Goal: Check status: Check status

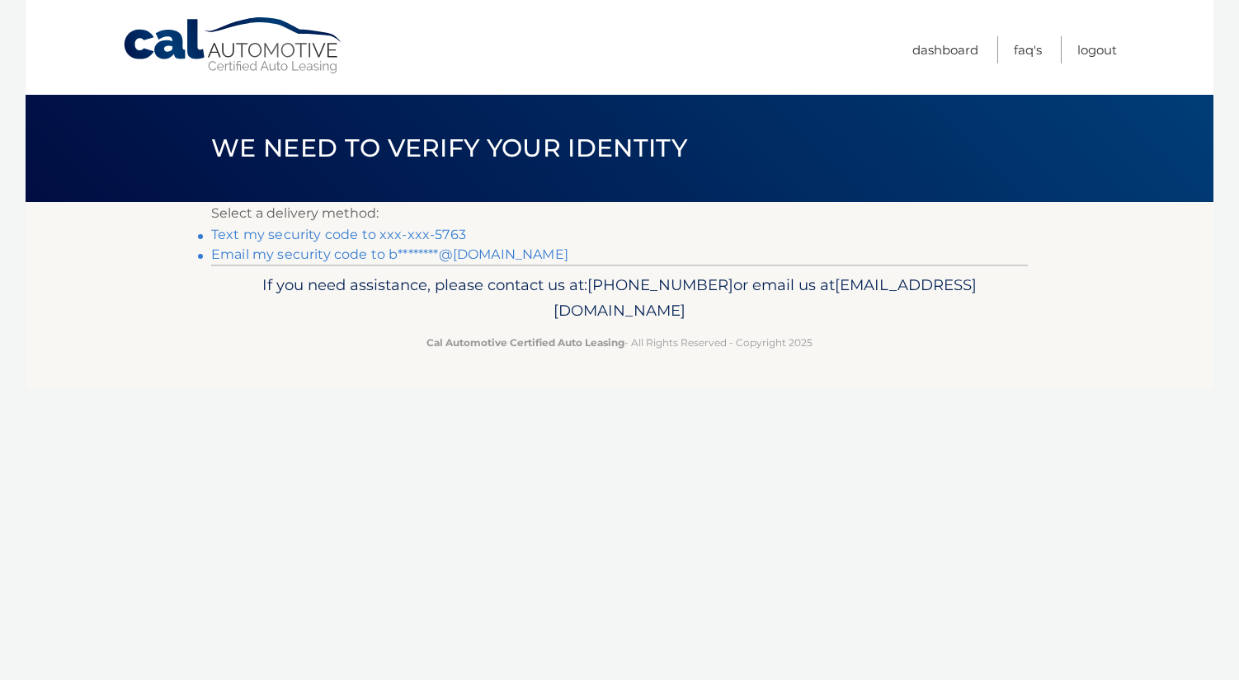
click at [336, 239] on link "Text my security code to xxx-xxx-5763" at bounding box center [338, 235] width 255 height 16
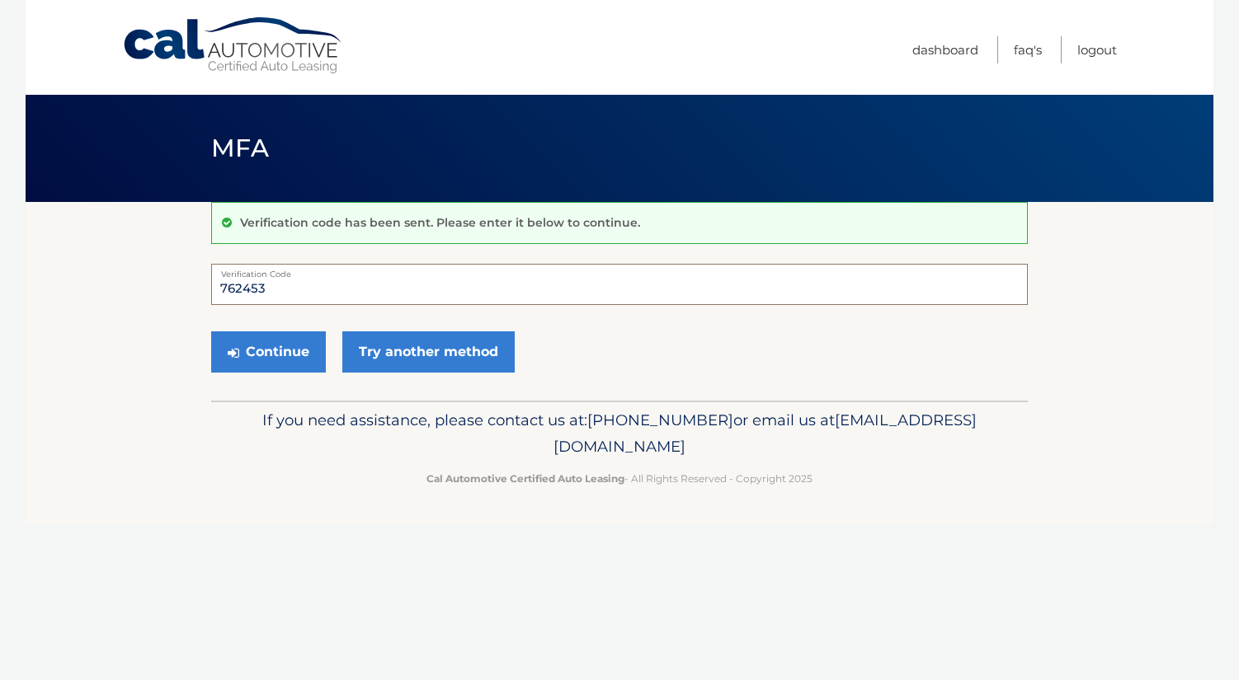
type input "762453"
click at [268, 351] on button "Continue" at bounding box center [268, 352] width 115 height 41
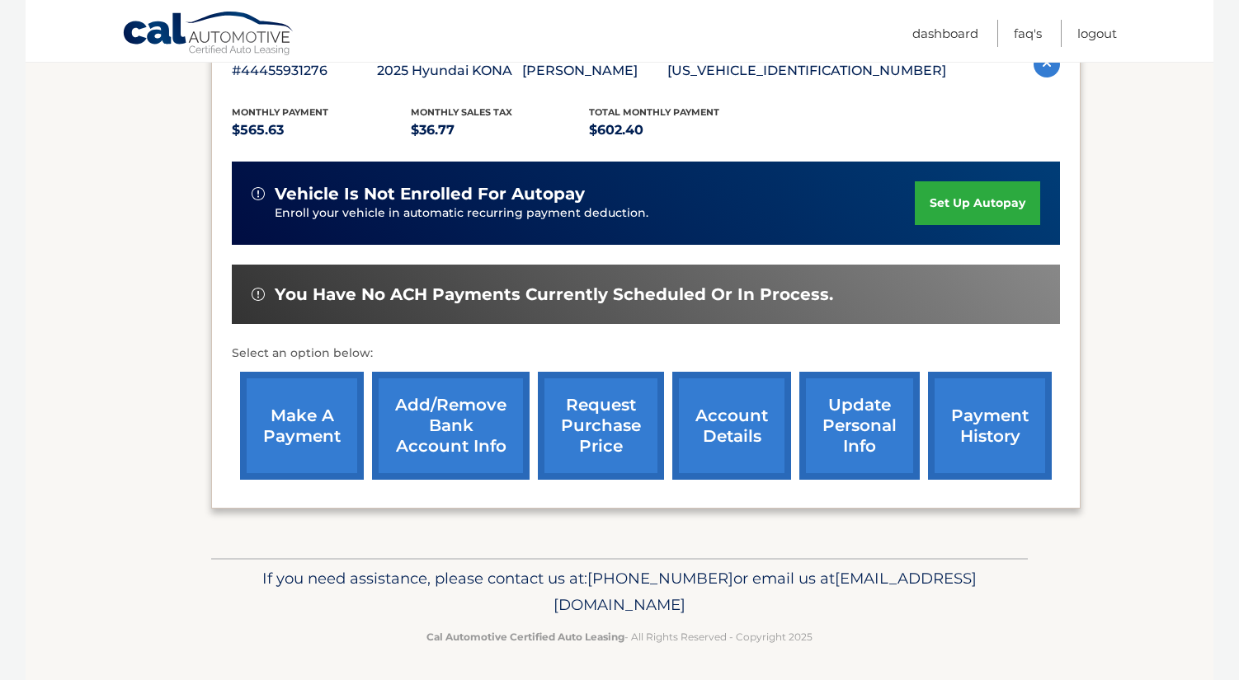
scroll to position [315, 0]
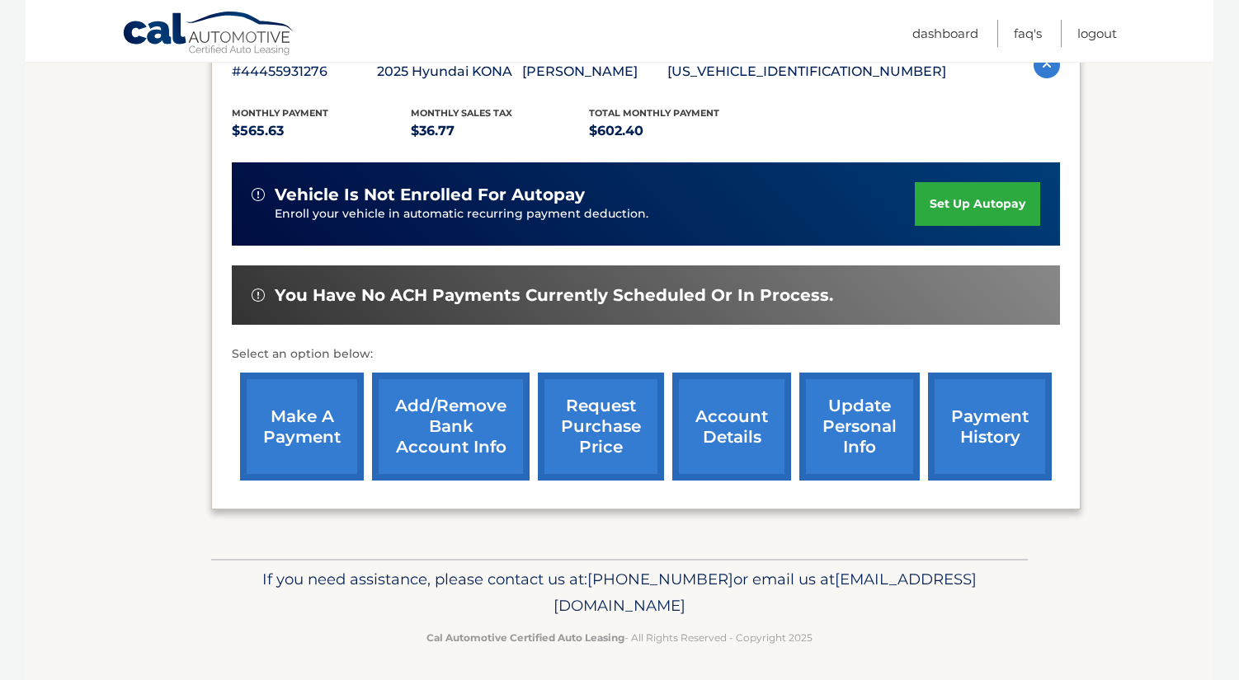
click at [964, 409] on link "payment history" at bounding box center [990, 427] width 124 height 108
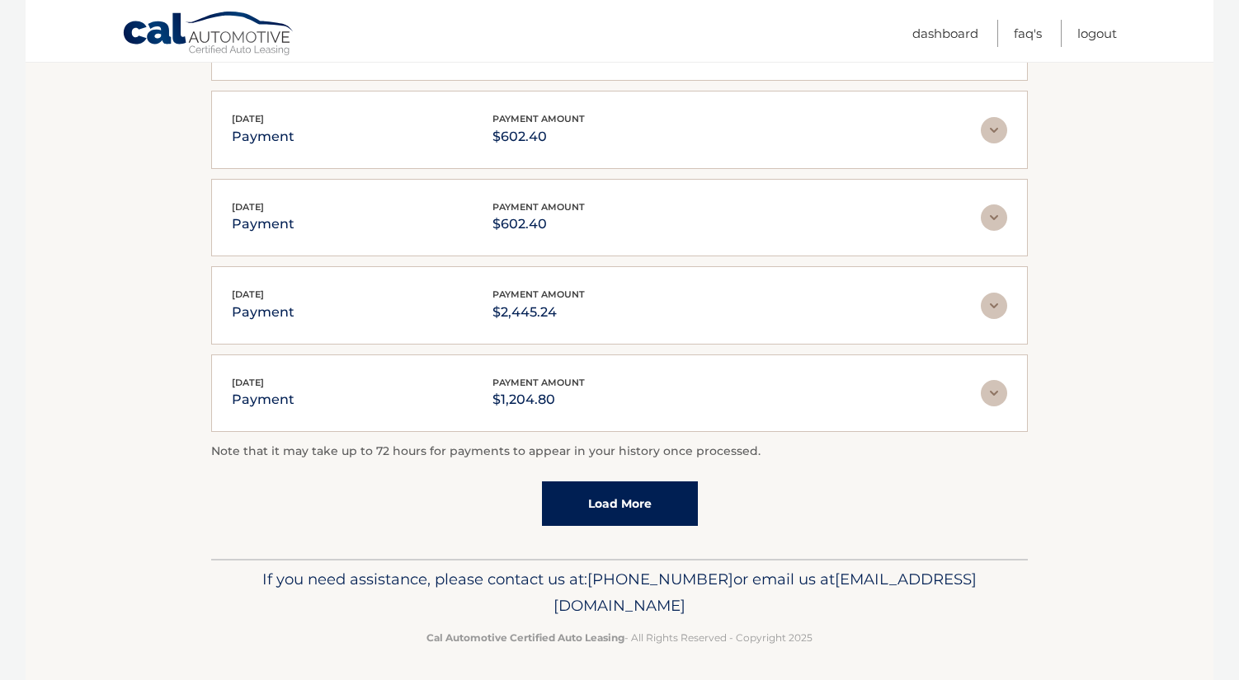
scroll to position [398, 0]
click at [630, 510] on link "Load More" at bounding box center [620, 504] width 156 height 45
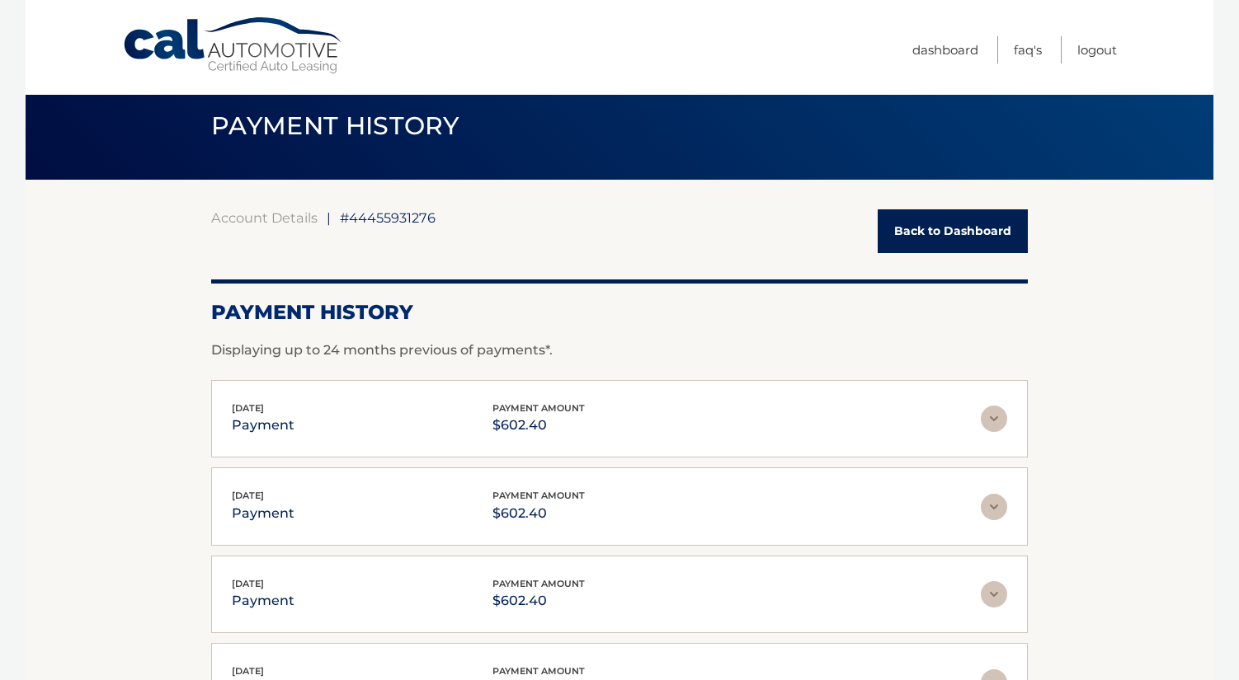
scroll to position [21, 0]
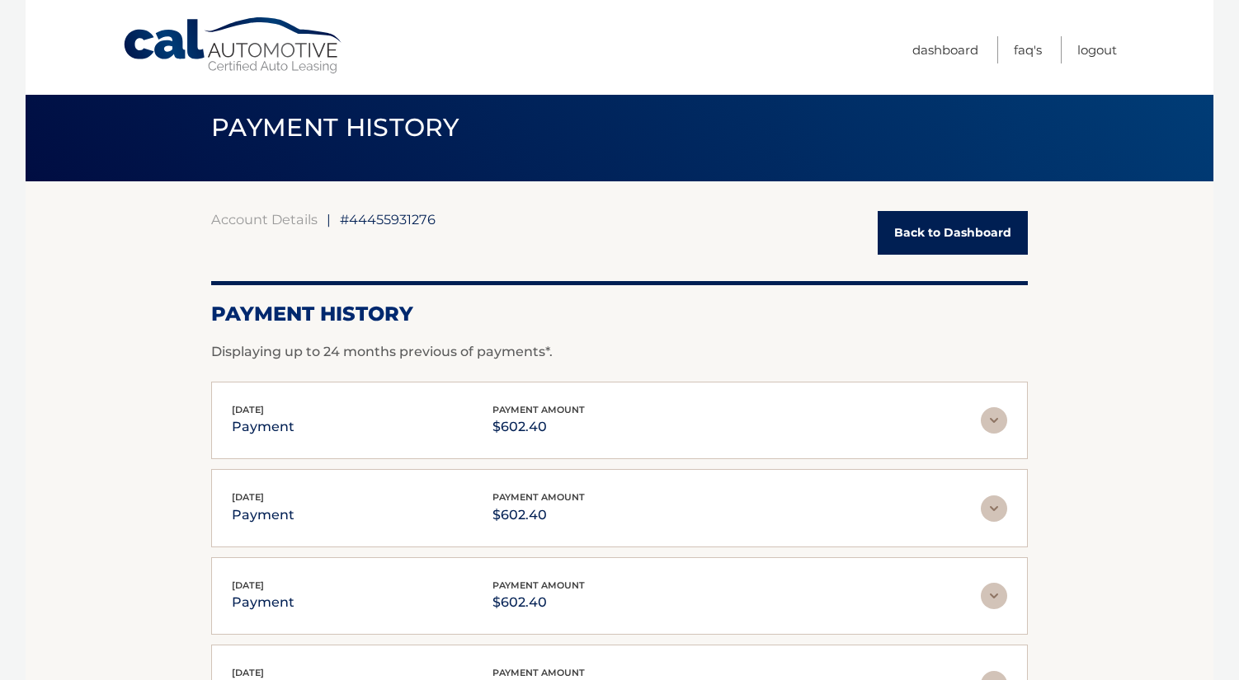
click at [959, 224] on link "Back to Dashboard" at bounding box center [952, 233] width 150 height 44
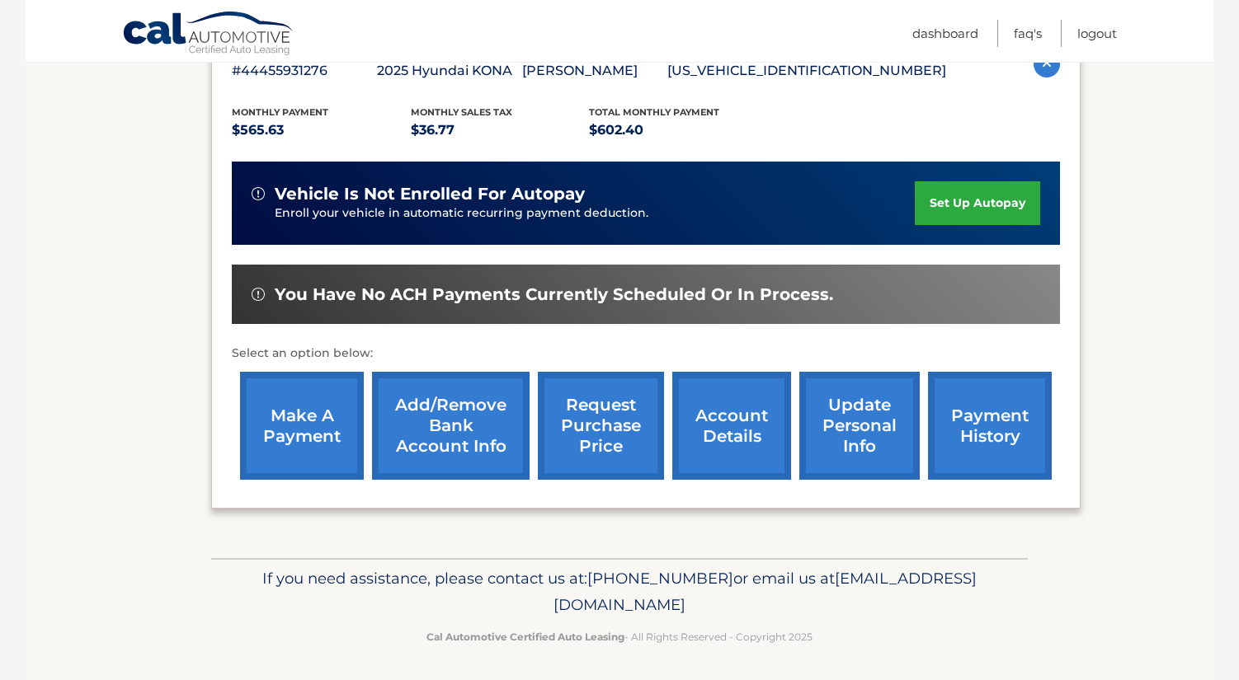
scroll to position [315, 0]
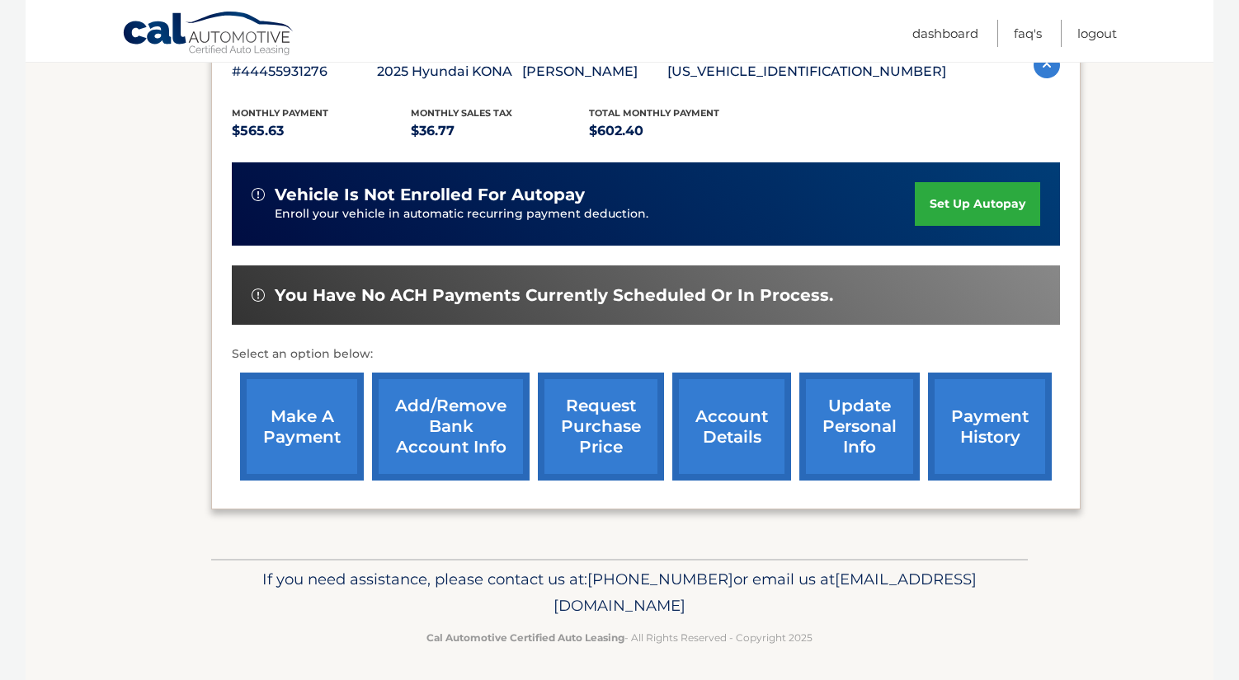
click at [595, 444] on link "request purchase price" at bounding box center [601, 427] width 126 height 108
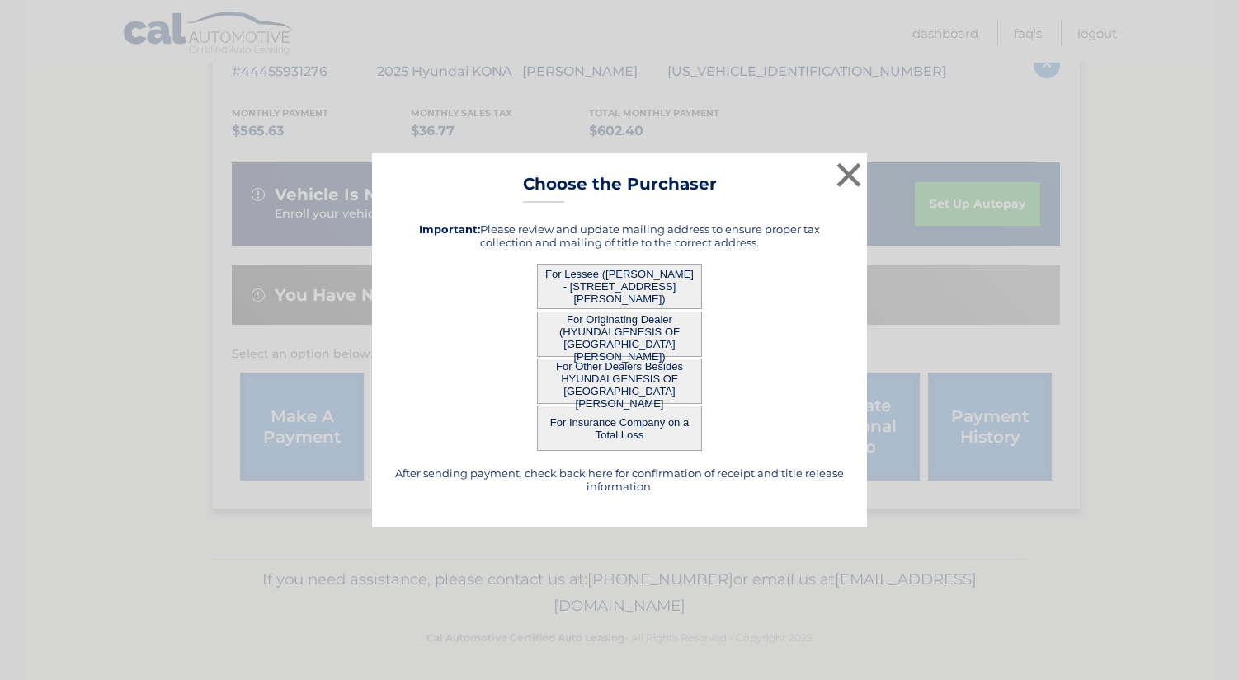
click at [668, 280] on button "For Lessee ([PERSON_NAME] - [STREET_ADDRESS][PERSON_NAME])" at bounding box center [619, 286] width 165 height 45
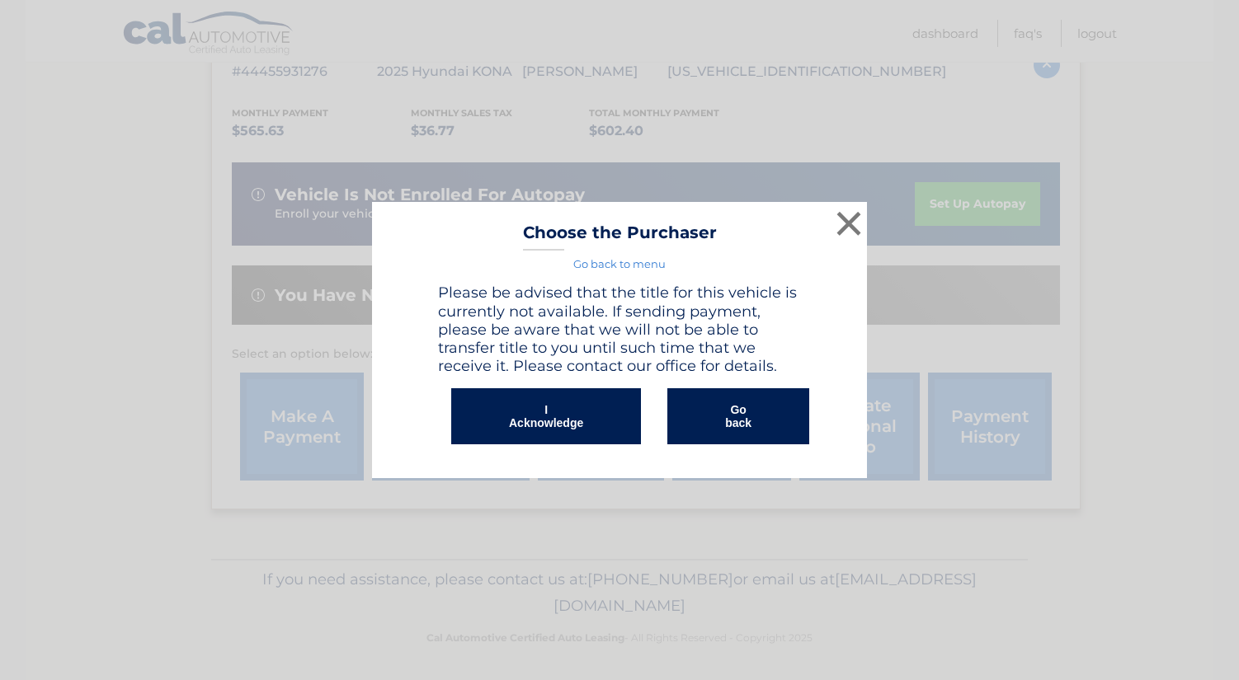
click at [534, 421] on button "I Acknowledge" at bounding box center [546, 416] width 190 height 56
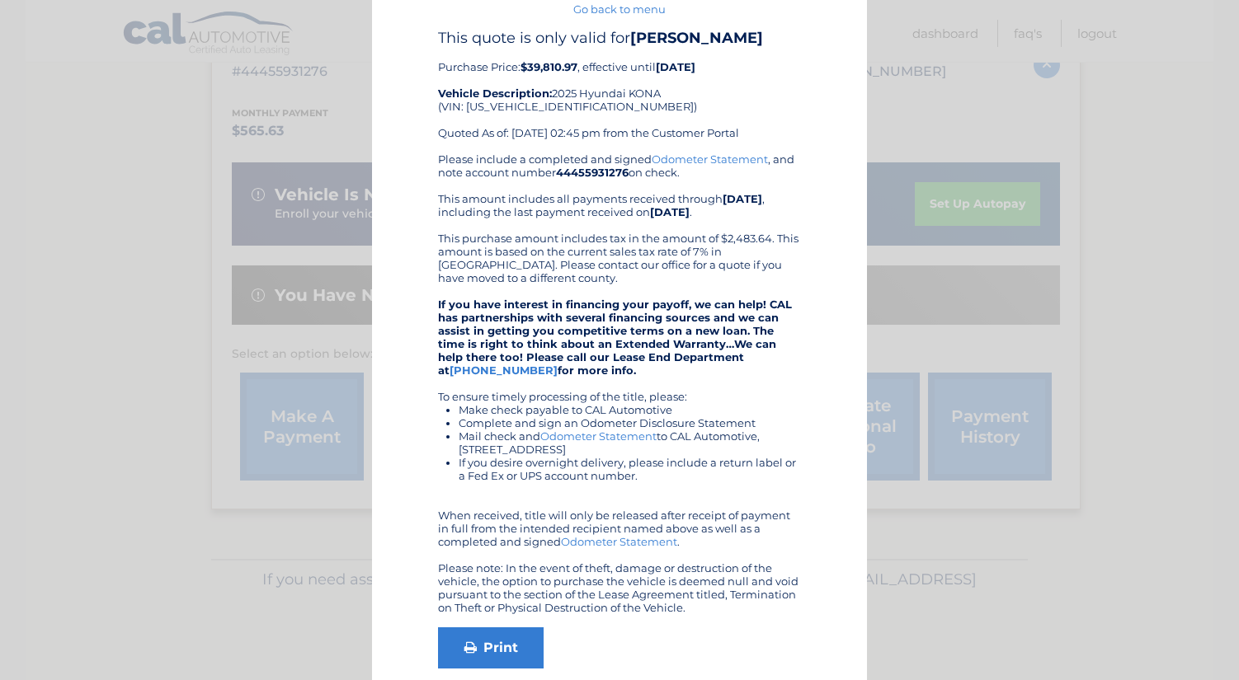
scroll to position [59, 0]
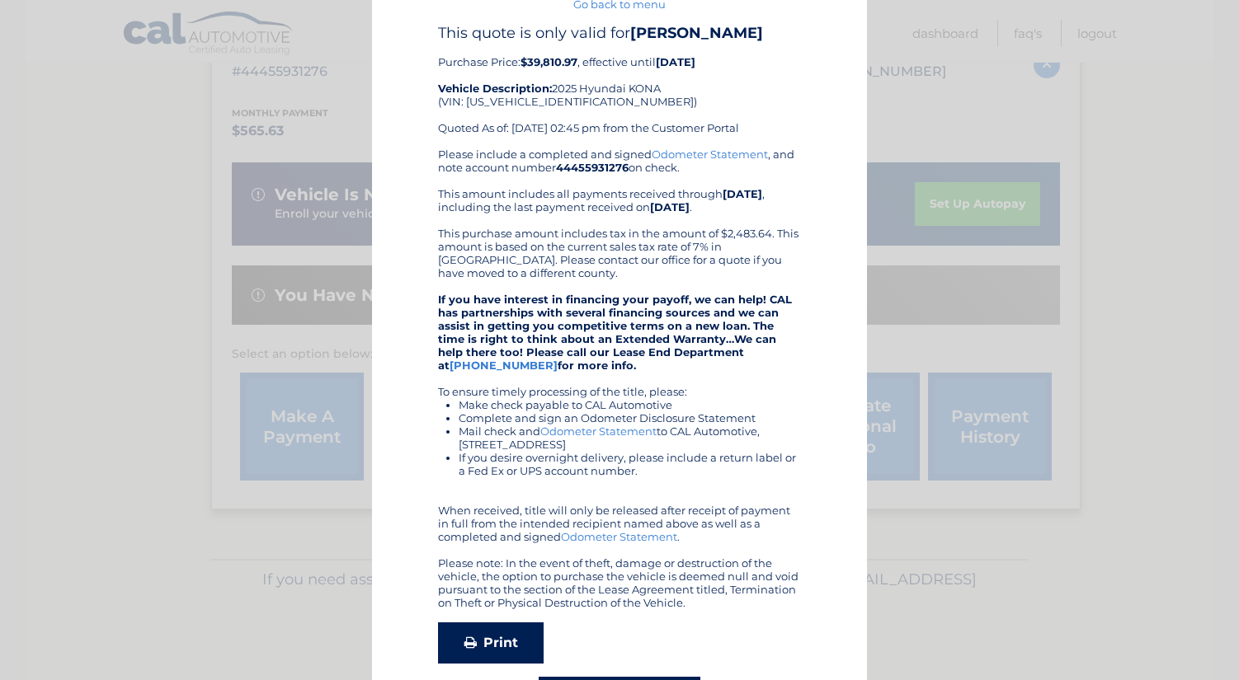
click at [488, 645] on link "Print" at bounding box center [491, 643] width 106 height 41
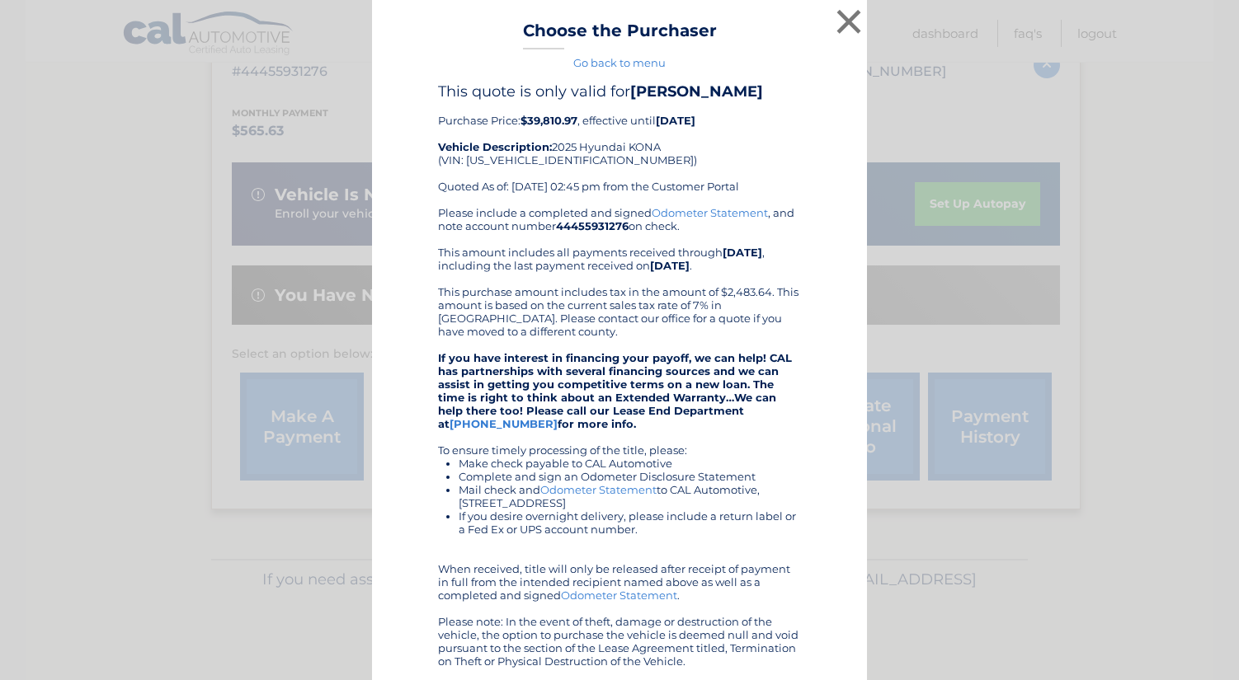
scroll to position [0, 0]
click at [658, 61] on link "Go back to menu" at bounding box center [619, 62] width 92 height 13
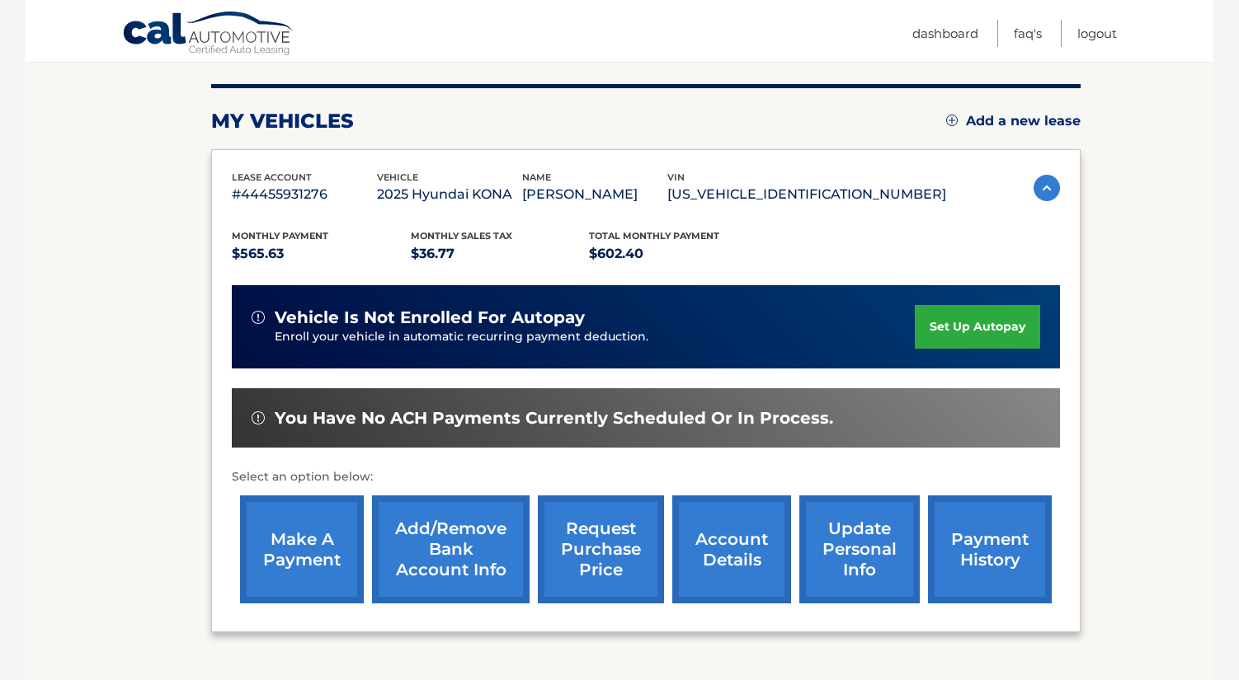
scroll to position [200, 0]
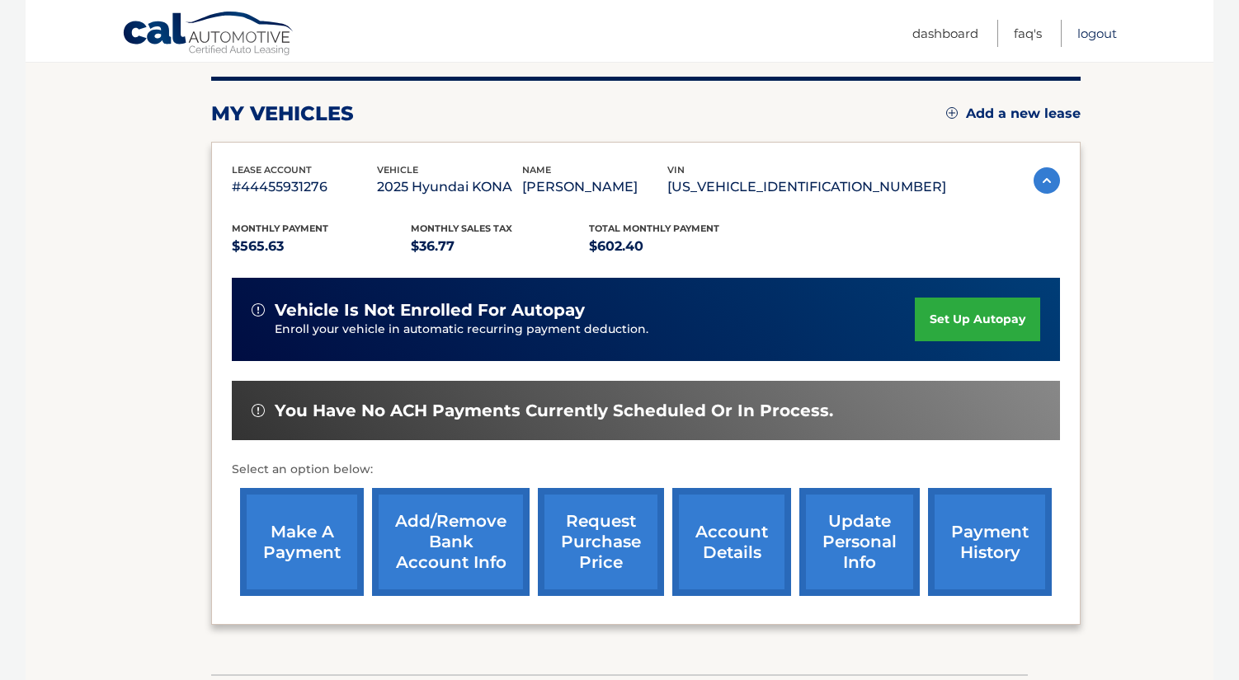
click at [1103, 39] on link "Logout" at bounding box center [1097, 33] width 40 height 27
